Goal: Task Accomplishment & Management: Manage account settings

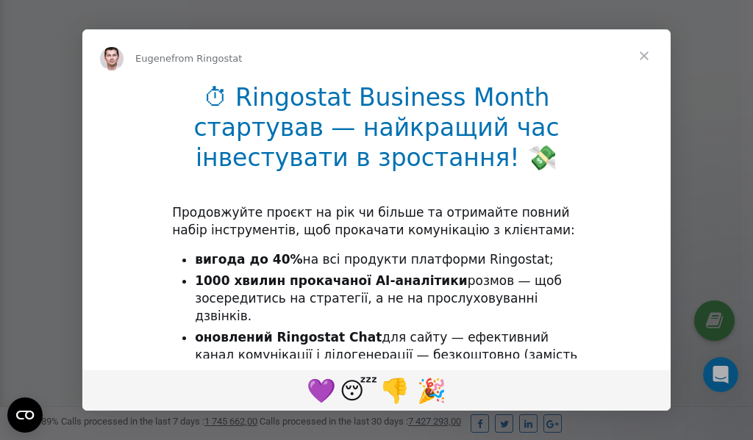
click at [645, 54] on span "Close" at bounding box center [643, 55] width 53 height 53
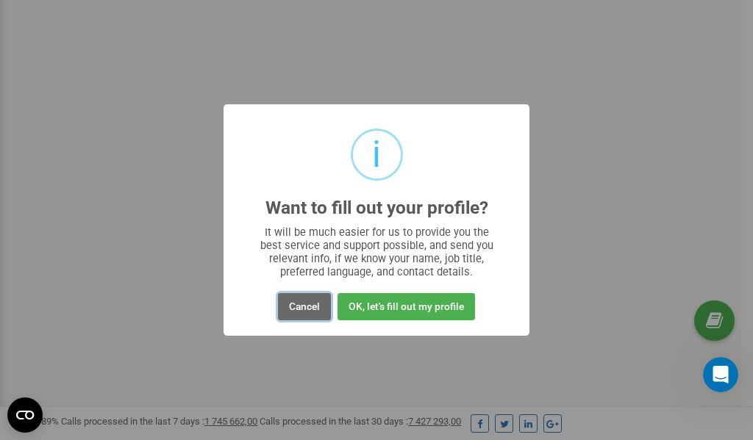
click at [297, 307] on button "Cancel" at bounding box center [304, 306] width 53 height 27
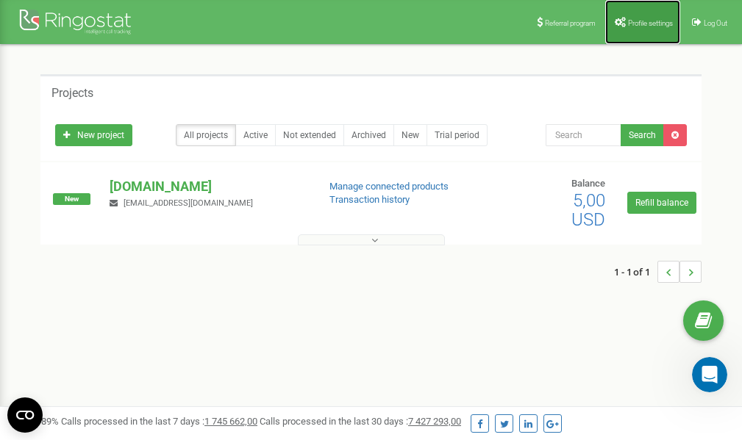
click at [637, 24] on span "Profile settings" at bounding box center [650, 23] width 45 height 8
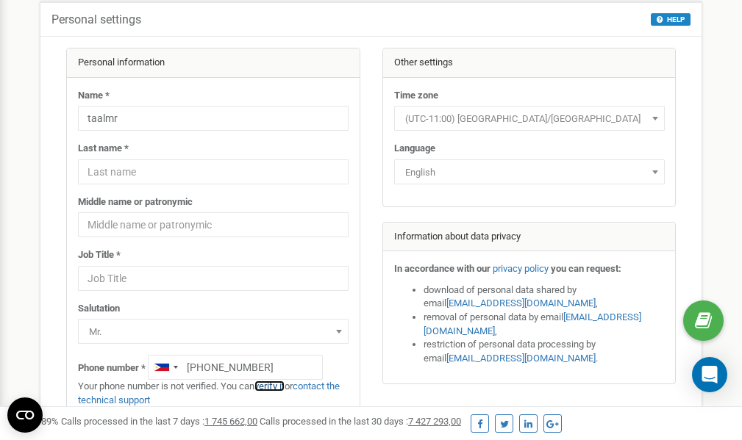
click at [280, 386] on link "verify it" at bounding box center [269, 386] width 30 height 11
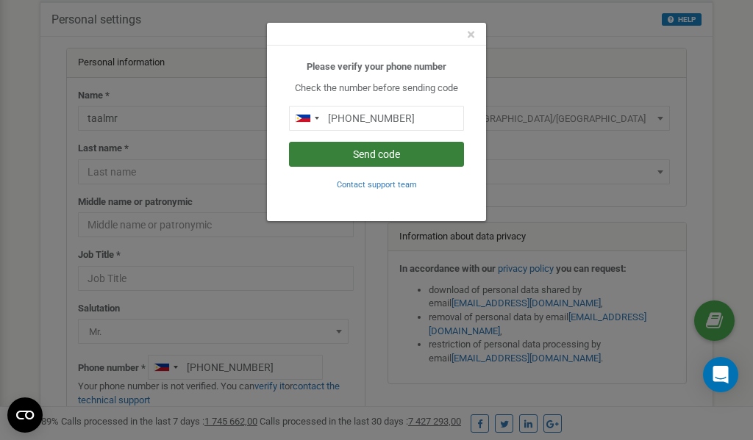
click at [384, 152] on button "Send code" at bounding box center [376, 154] width 175 height 25
